Goal: Find specific page/section: Find specific page/section

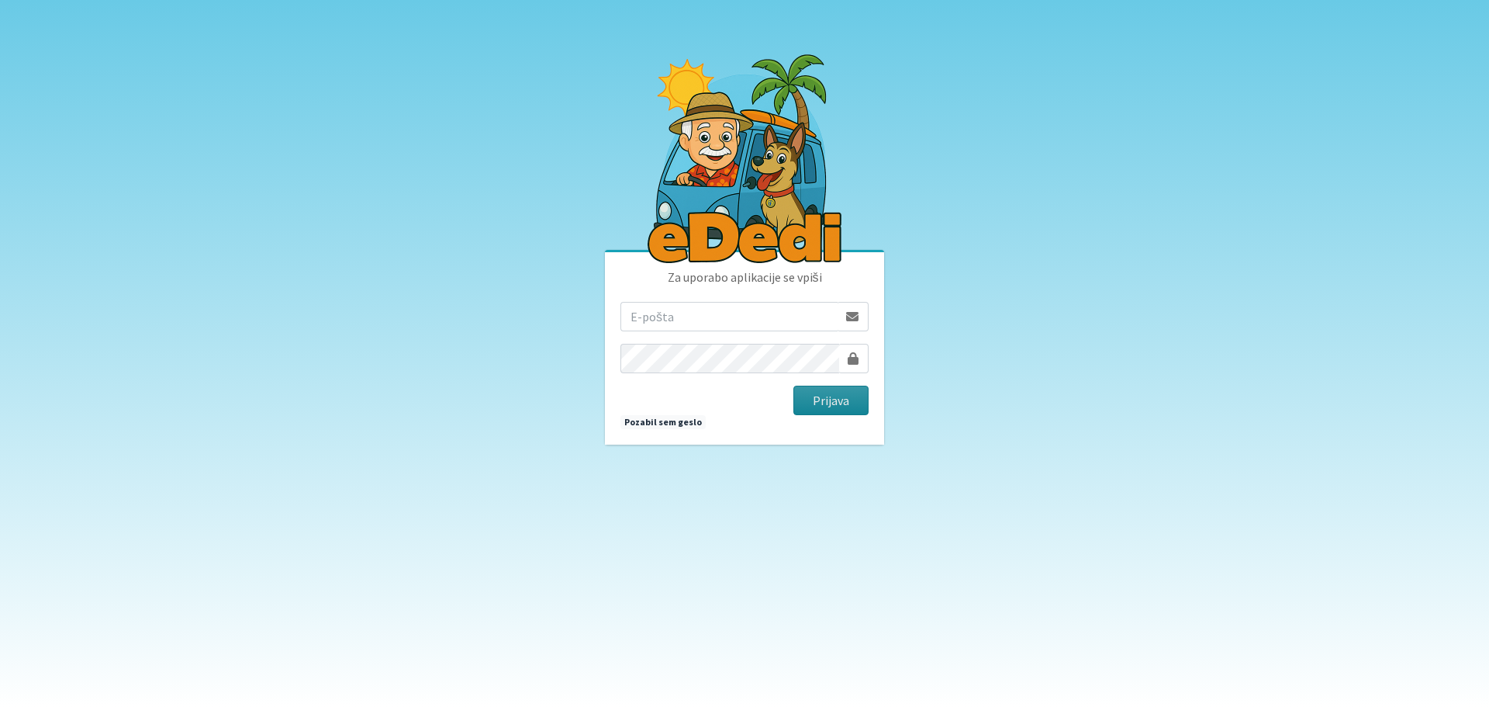
type input "matjaz.hrvatin@gmail.com"
click at [838, 398] on button "Prijava" at bounding box center [830, 399] width 75 height 29
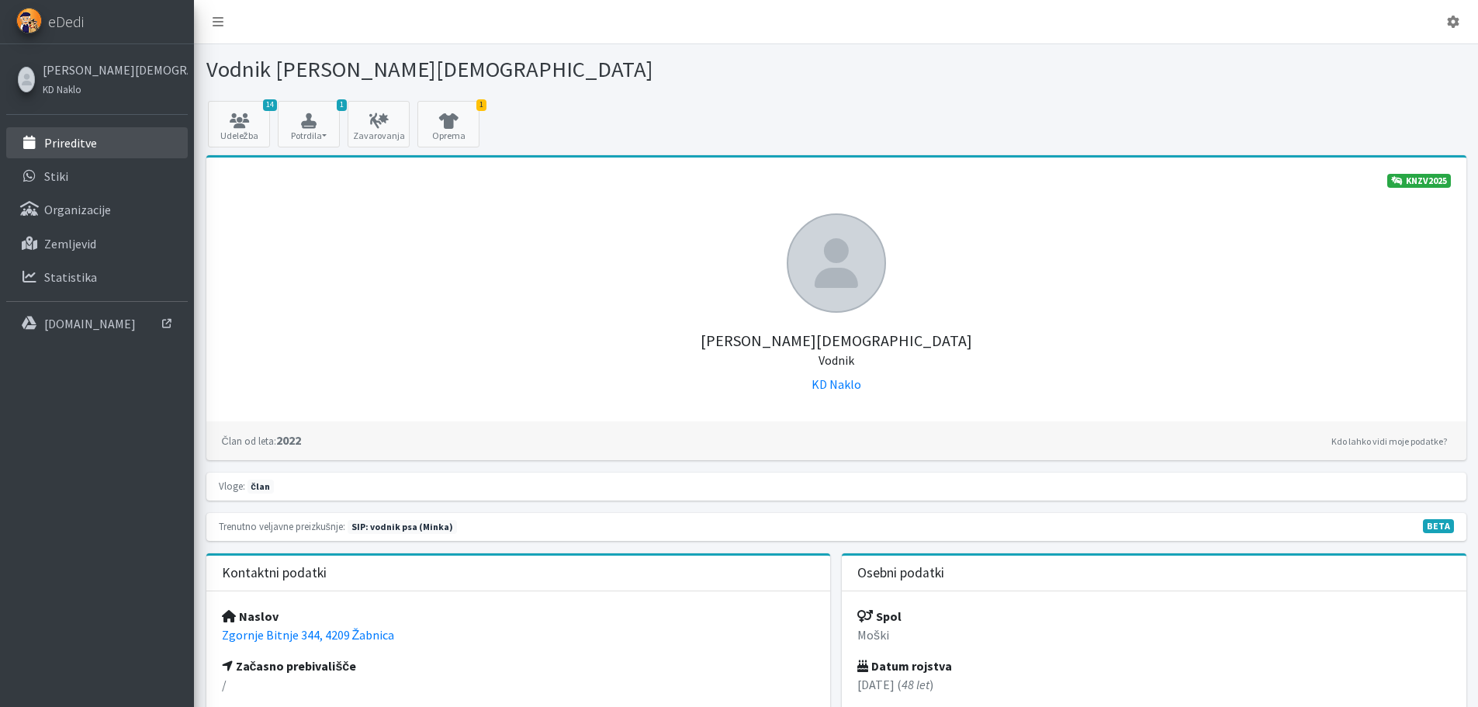
click at [70, 142] on p "Prireditve" at bounding box center [70, 143] width 53 height 16
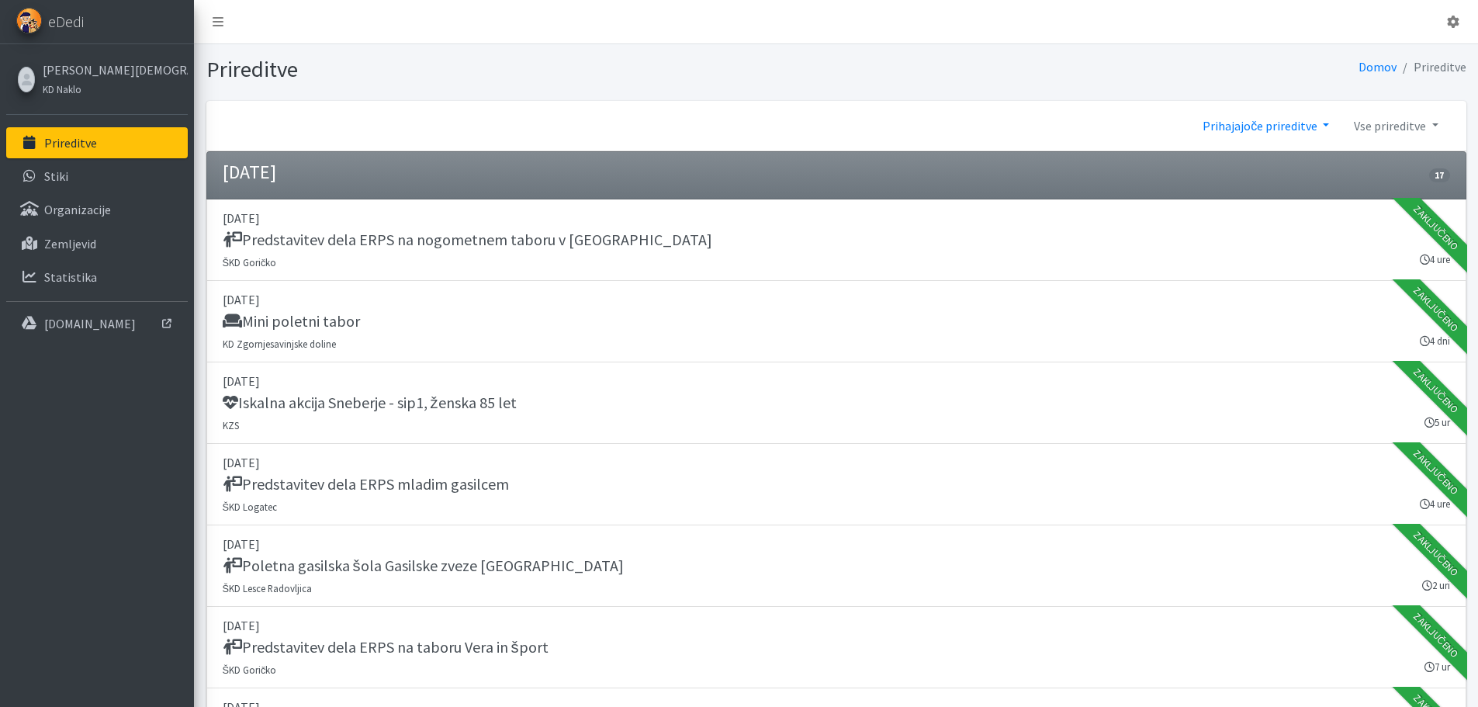
click at [1237, 126] on link "Prihajajoče prireditve" at bounding box center [1265, 125] width 151 height 31
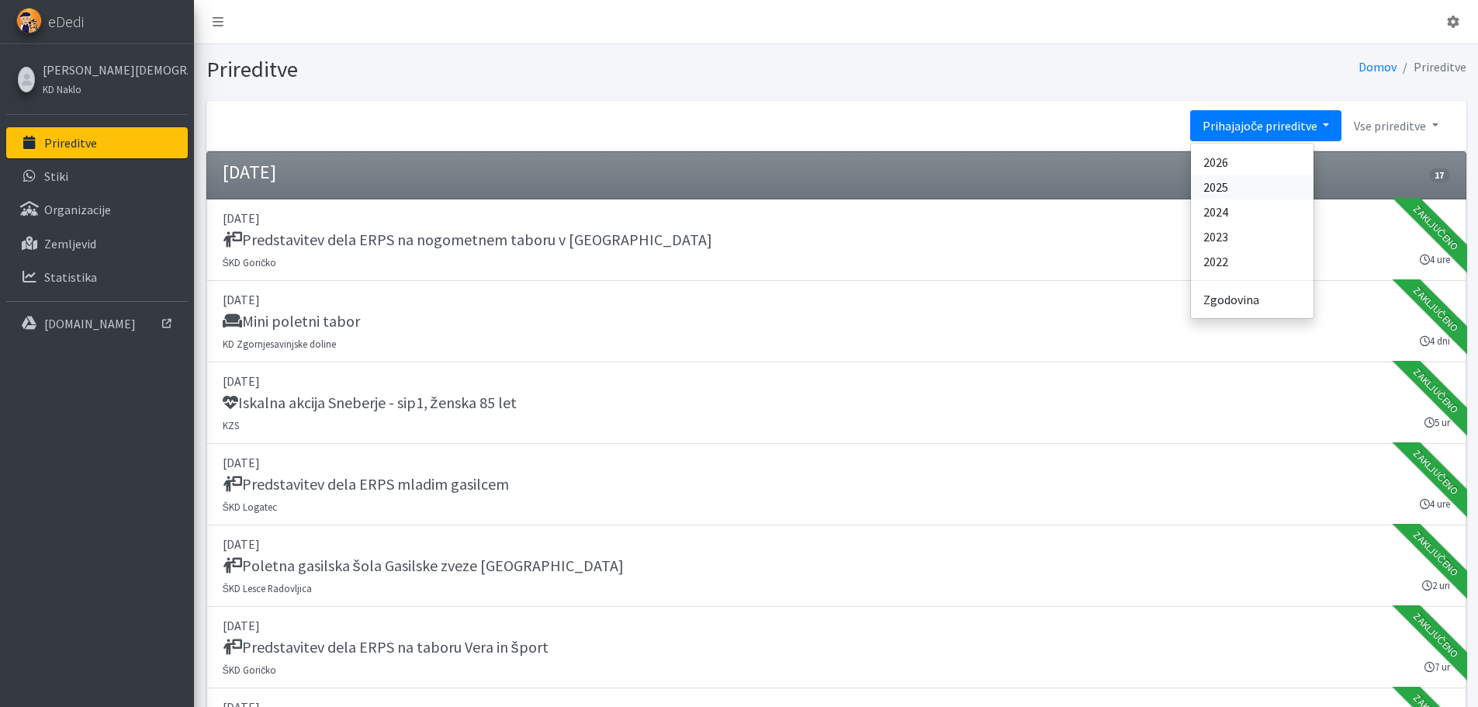
click at [1218, 187] on link "2025" at bounding box center [1252, 187] width 123 height 25
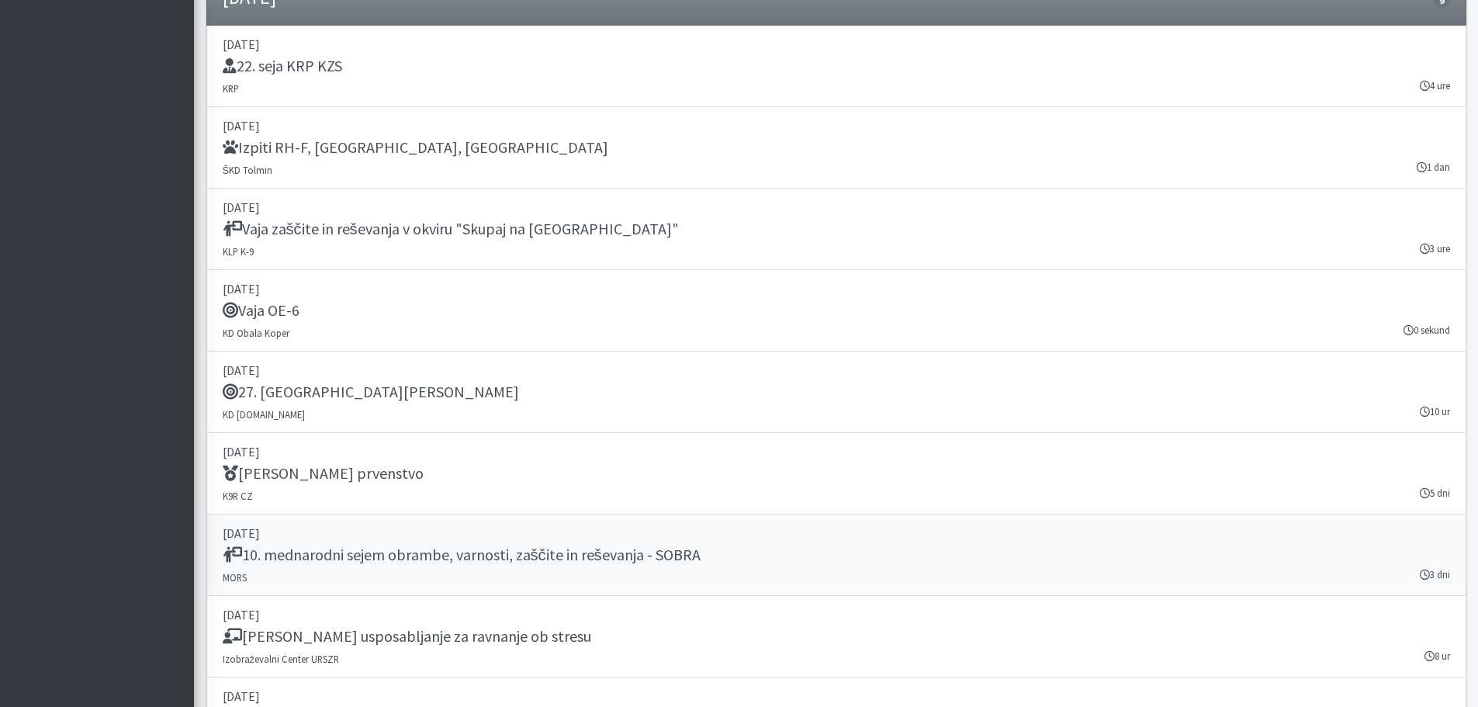
scroll to position [17492, 0]
